Goal: Task Accomplishment & Management: Complete application form

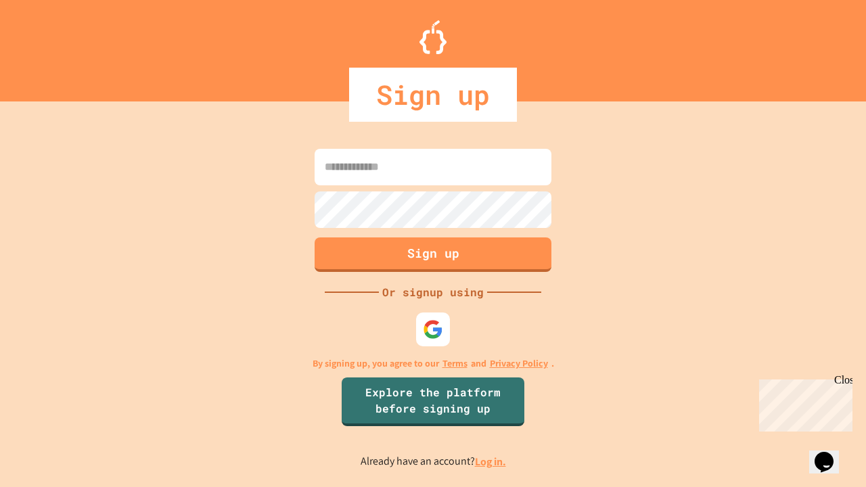
click at [491, 462] on link "Log in." at bounding box center [490, 462] width 31 height 14
